Goal: Task Accomplishment & Management: Manage account settings

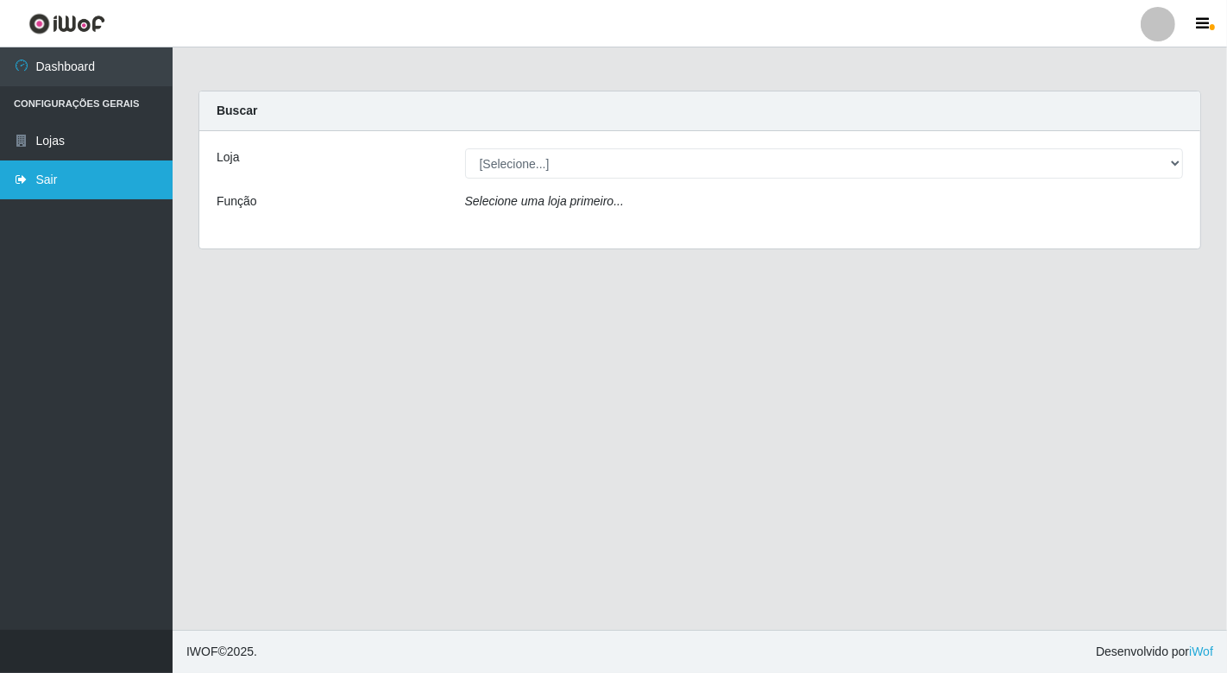
click at [85, 173] on link "Sair" at bounding box center [86, 179] width 173 height 39
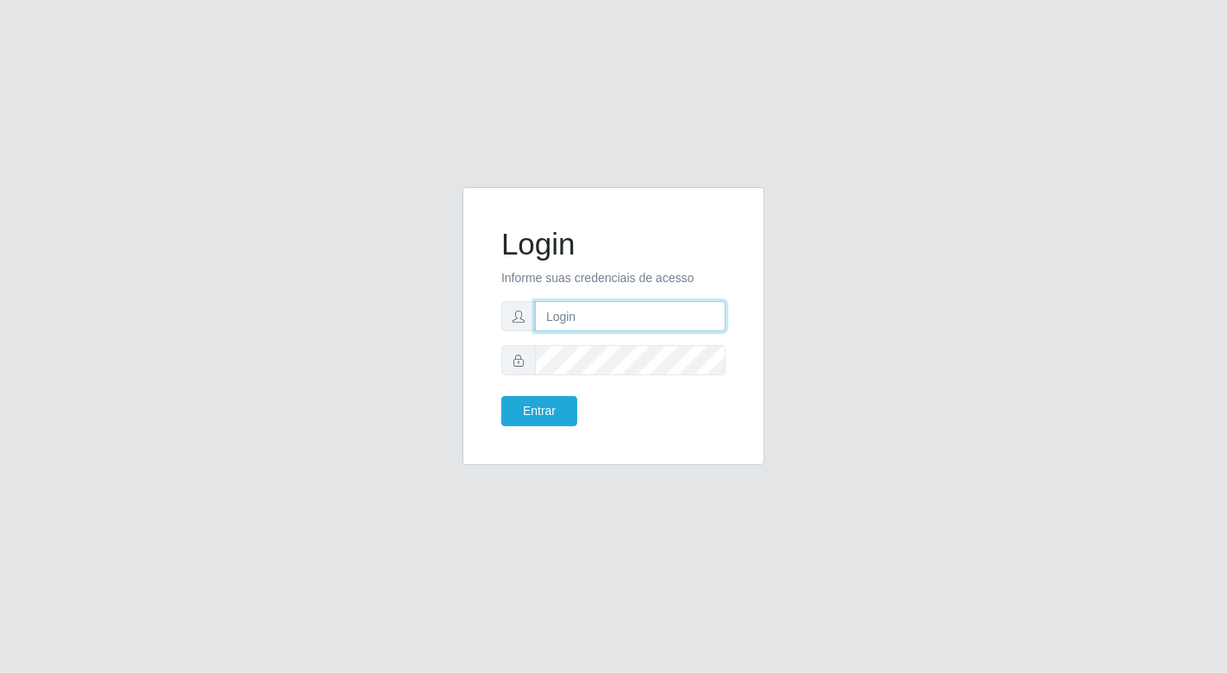
click at [557, 321] on input "text" at bounding box center [630, 316] width 191 height 30
type input "[EMAIL_ADDRESS][DOMAIN_NAME]"
click at [501, 396] on button "Entrar" at bounding box center [539, 411] width 76 height 30
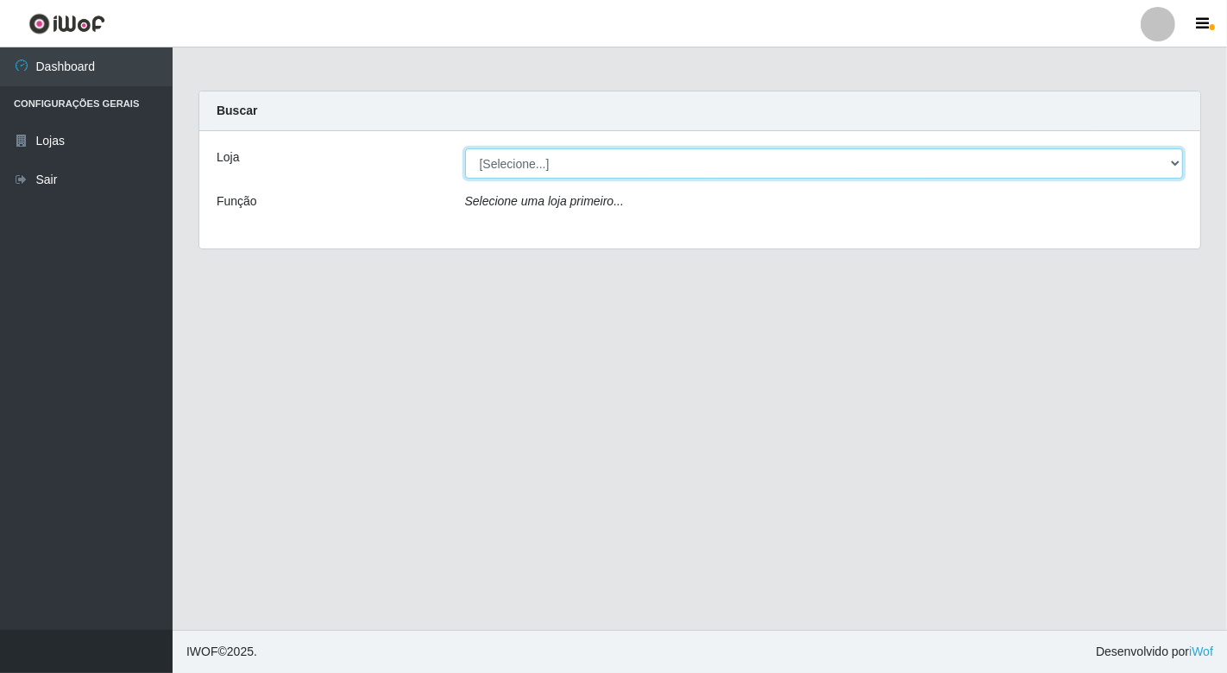
click at [1175, 164] on select "[Selecione...] Nordestão - [GEOGRAPHIC_DATA]" at bounding box center [824, 163] width 719 height 30
select select "454"
click at [465, 148] on select "[Selecione...] Nordestão - [GEOGRAPHIC_DATA]" at bounding box center [824, 163] width 719 height 30
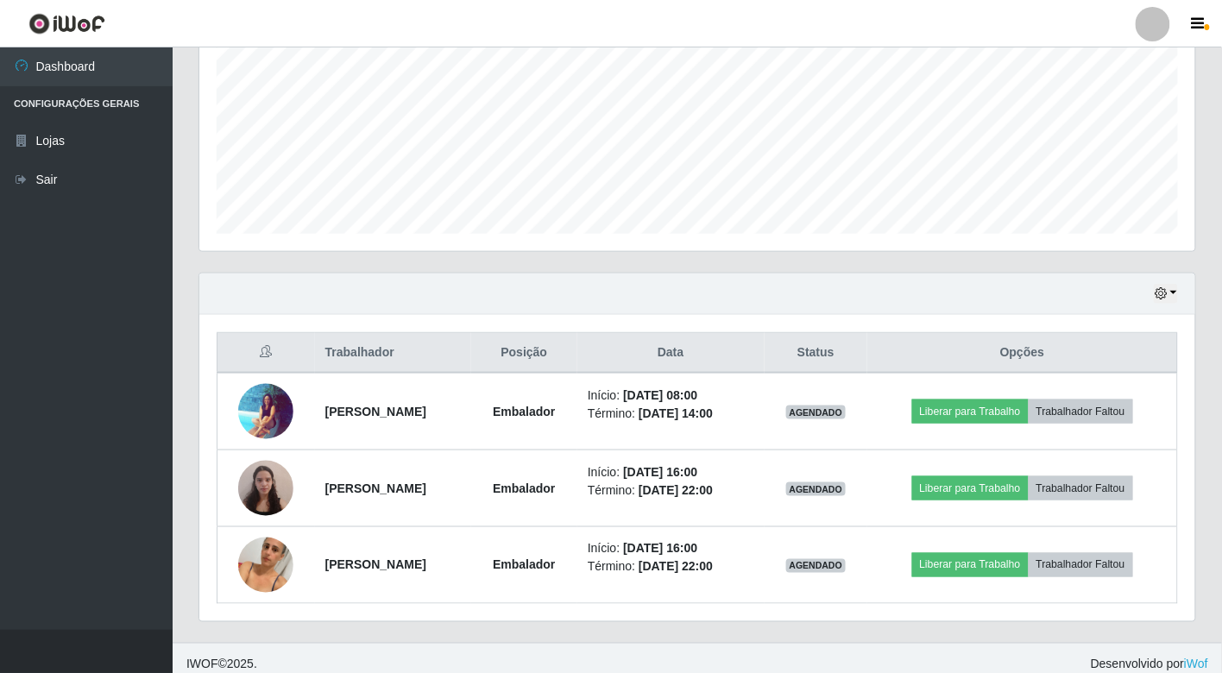
scroll to position [397, 0]
